Goal: Check status

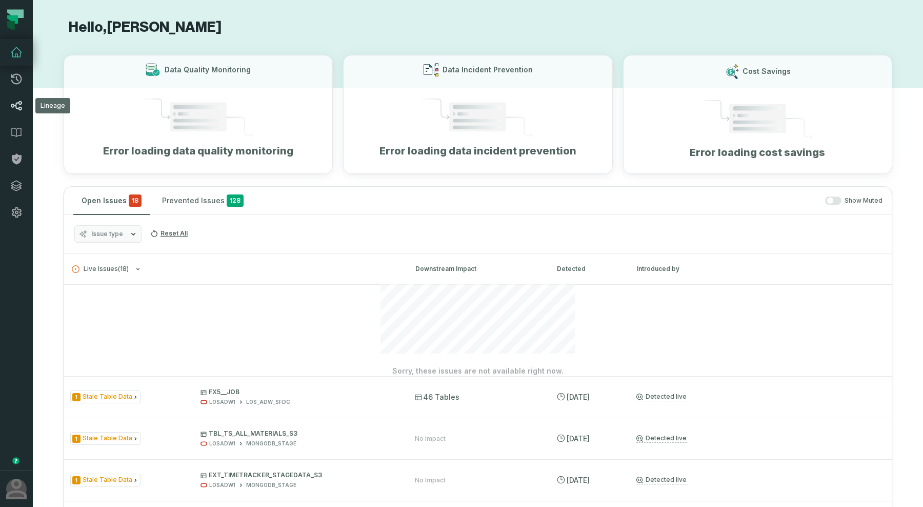
click at [17, 104] on icon at bounding box center [16, 105] width 12 height 12
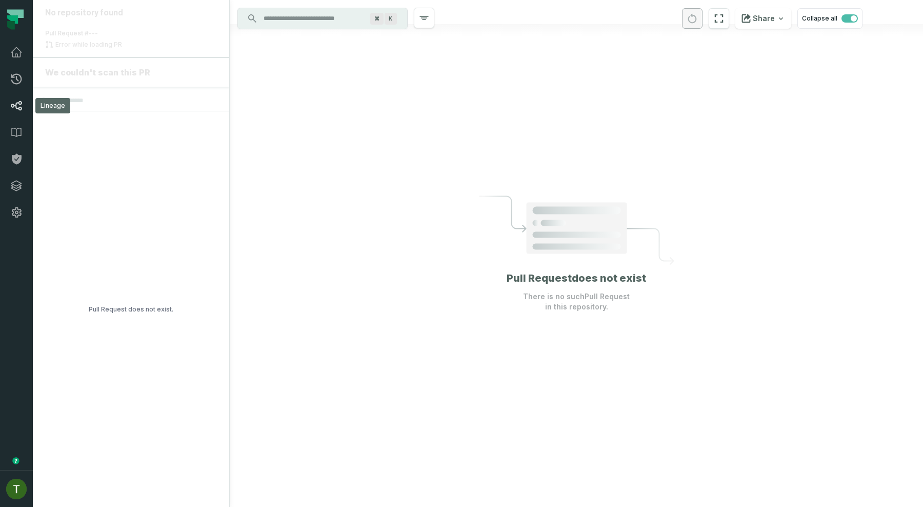
click at [4, 105] on link "Lineage" at bounding box center [16, 105] width 33 height 27
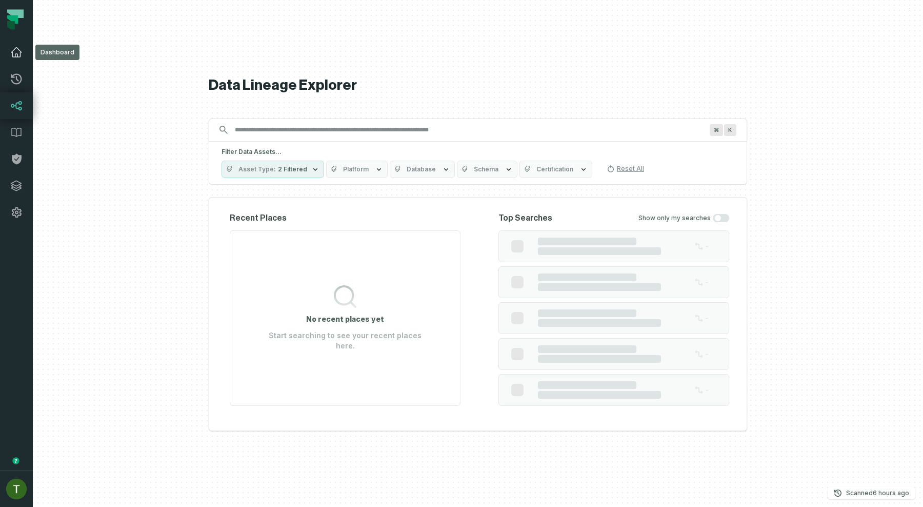
click at [17, 42] on link "Dashboard" at bounding box center [16, 52] width 33 height 27
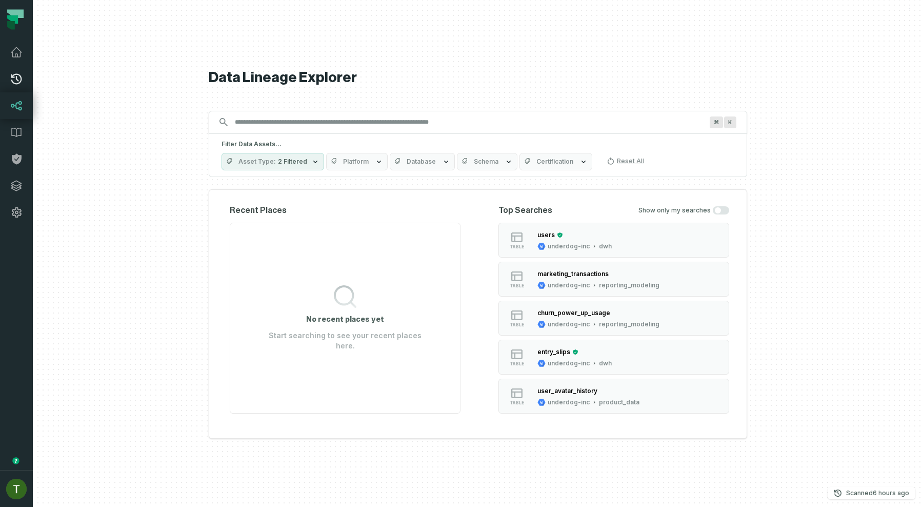
click at [17, 75] on icon at bounding box center [16, 79] width 12 height 12
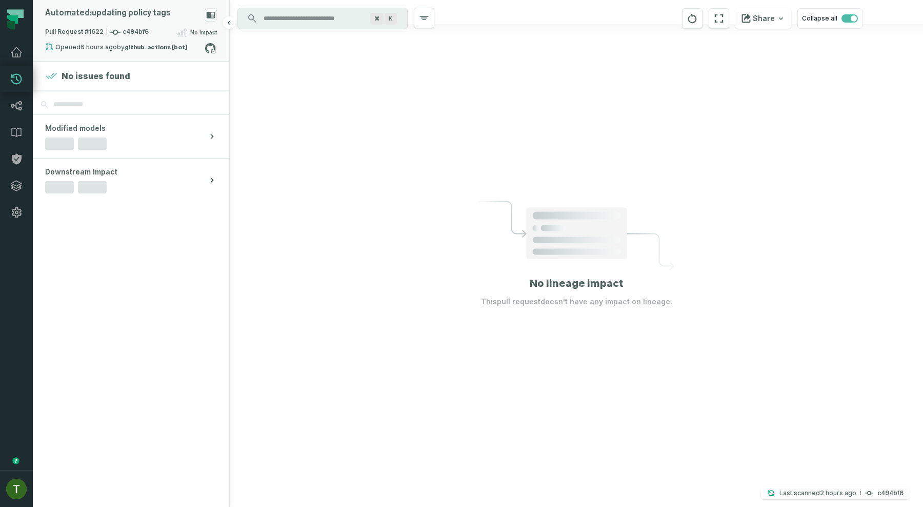
click at [155, 19] on div "Automated: updating policy tags" at bounding box center [131, 17] width 172 height 18
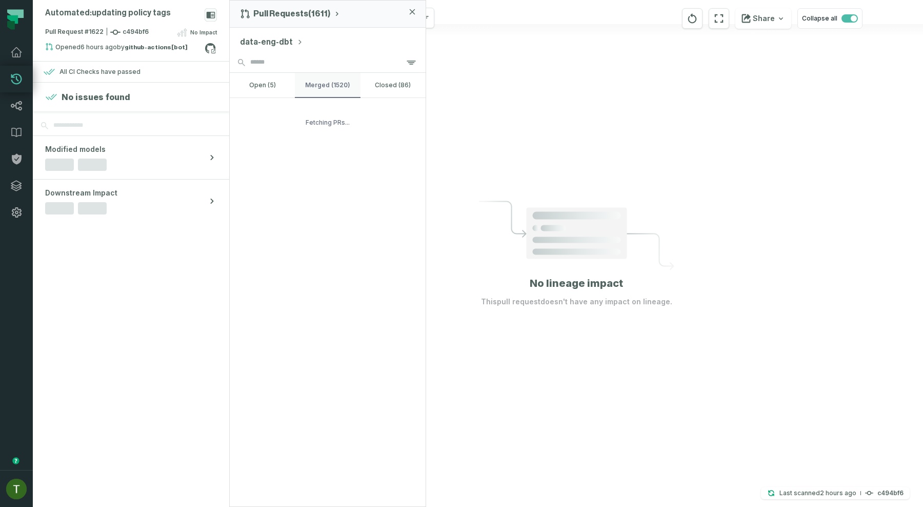
click at [330, 90] on button "merged (1520)" at bounding box center [327, 85] width 65 height 25
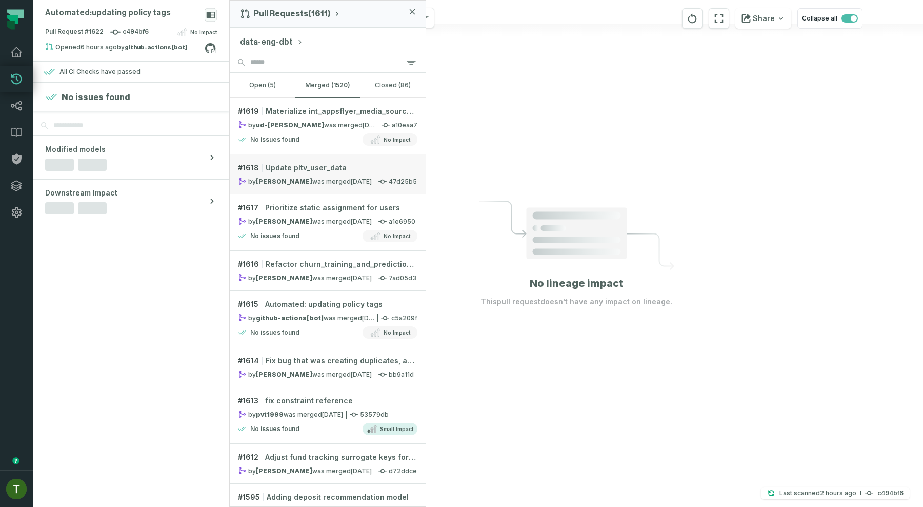
scroll to position [9, 0]
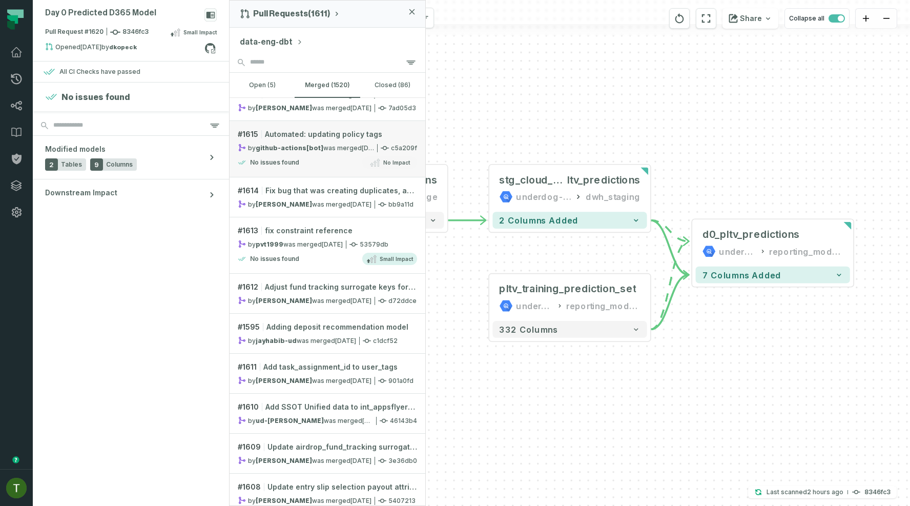
scroll to position [174, 0]
